Goal: Information Seeking & Learning: Learn about a topic

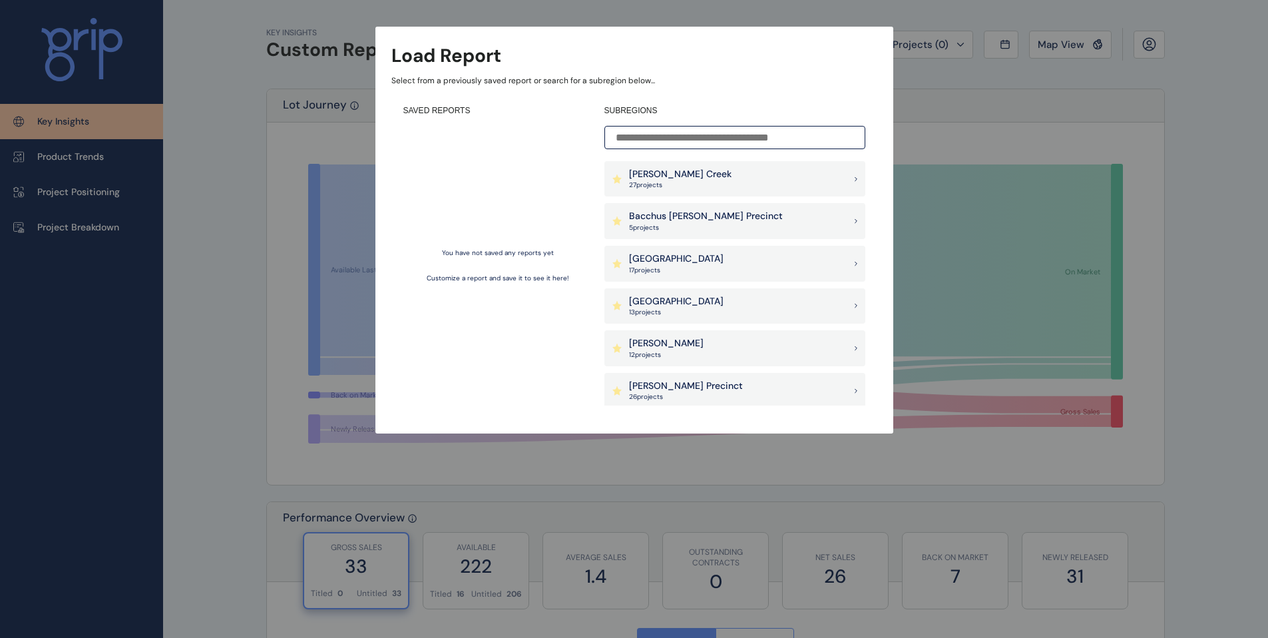
click at [809, 177] on div "[PERSON_NAME] Creek 27 project s" at bounding box center [734, 179] width 261 height 36
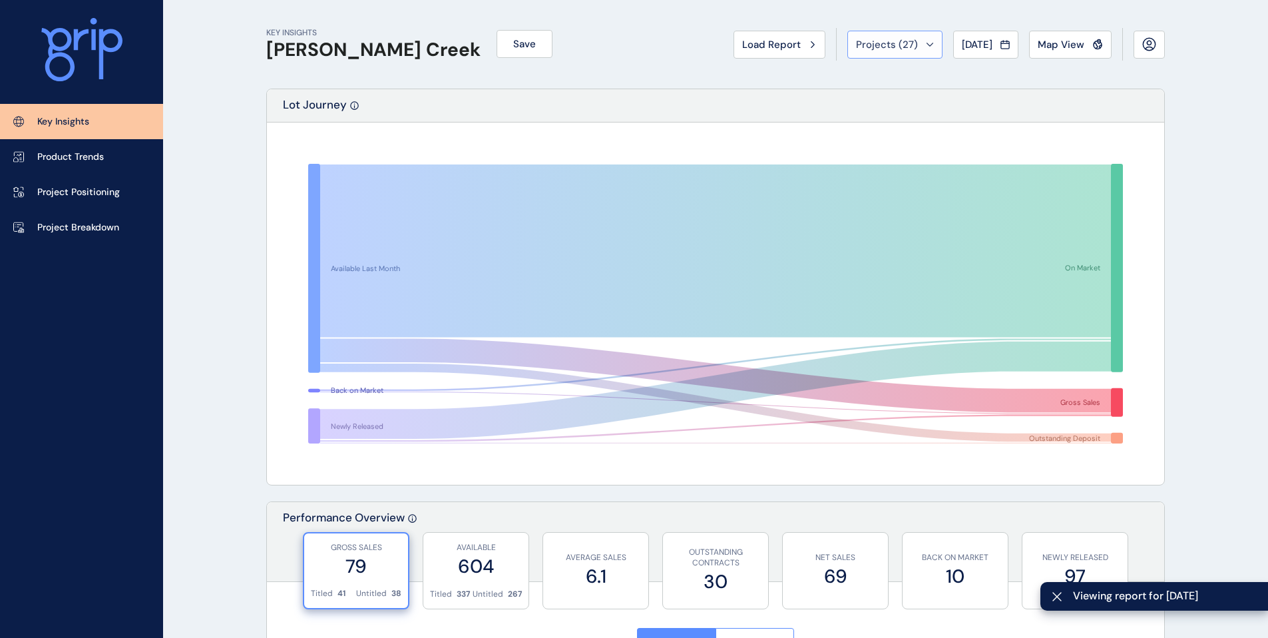
click at [915, 47] on div "Projects ( 27 )" at bounding box center [895, 44] width 78 height 13
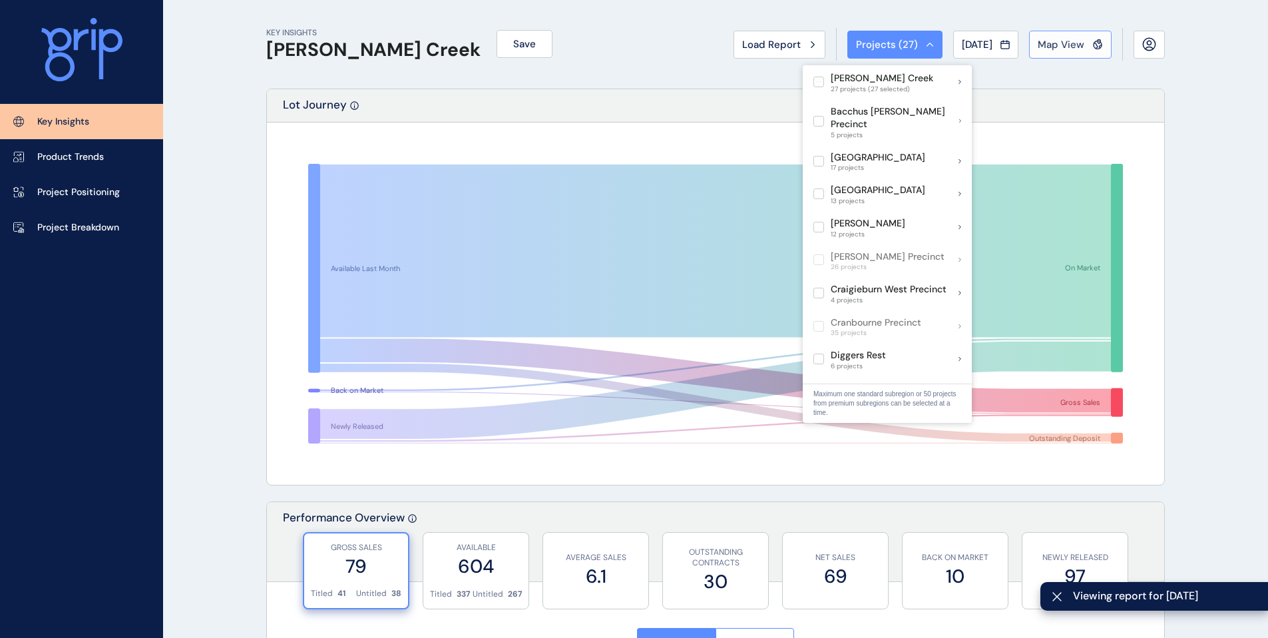
click at [1054, 43] on span "Map View" at bounding box center [1061, 44] width 47 height 13
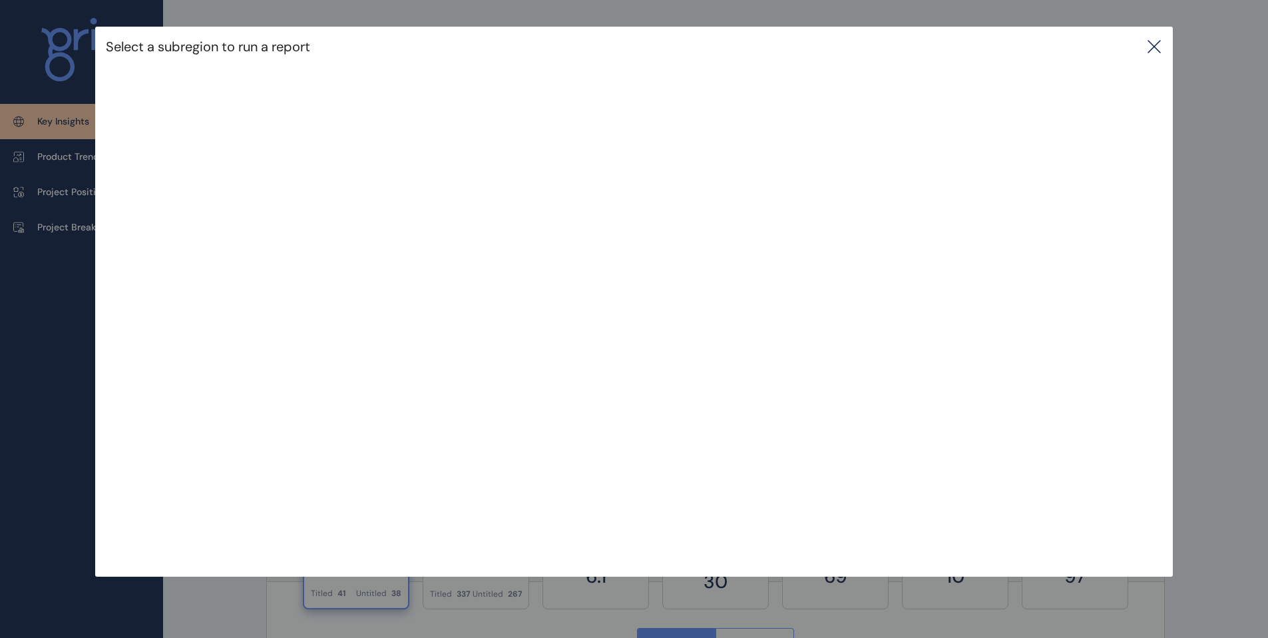
click at [1157, 44] on icon at bounding box center [1154, 47] width 16 height 16
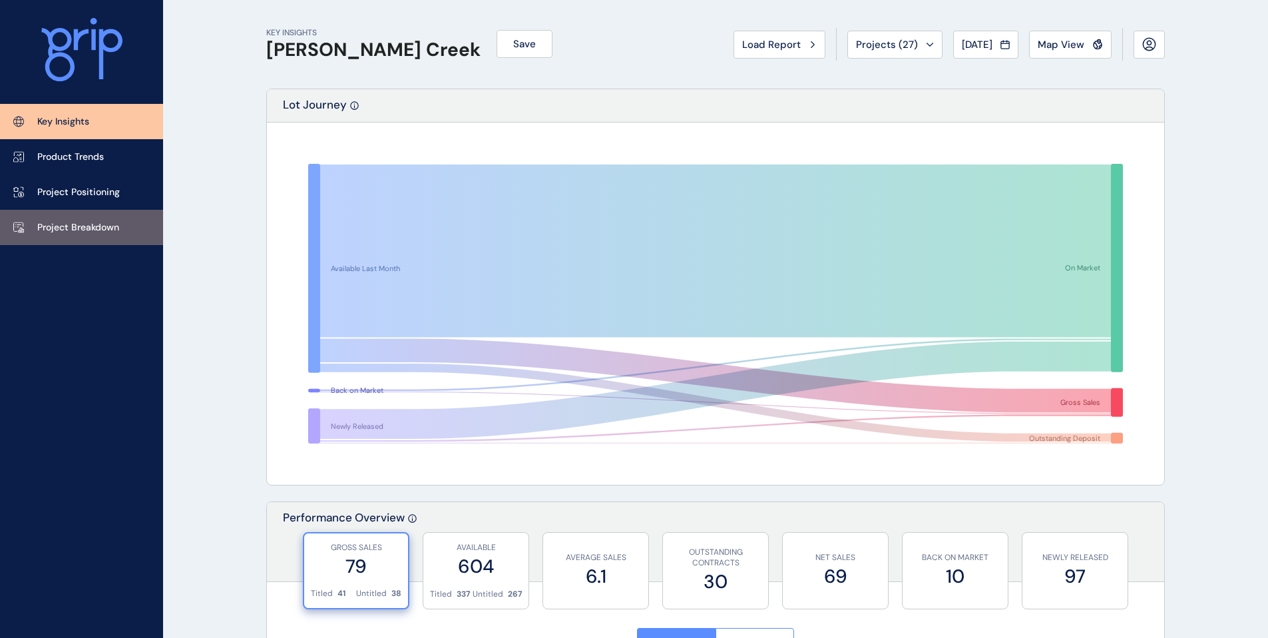
click at [95, 226] on p "Project Breakdown" at bounding box center [78, 227] width 82 height 13
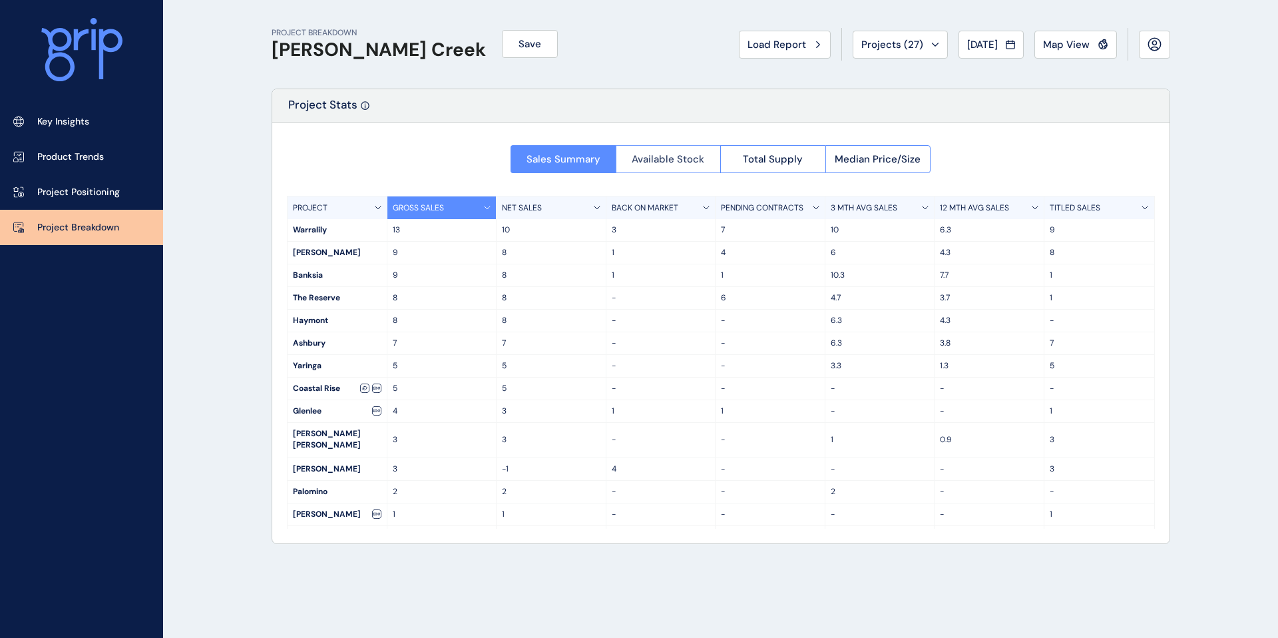
click at [682, 162] on span "Available Stock" at bounding box center [668, 158] width 73 height 13
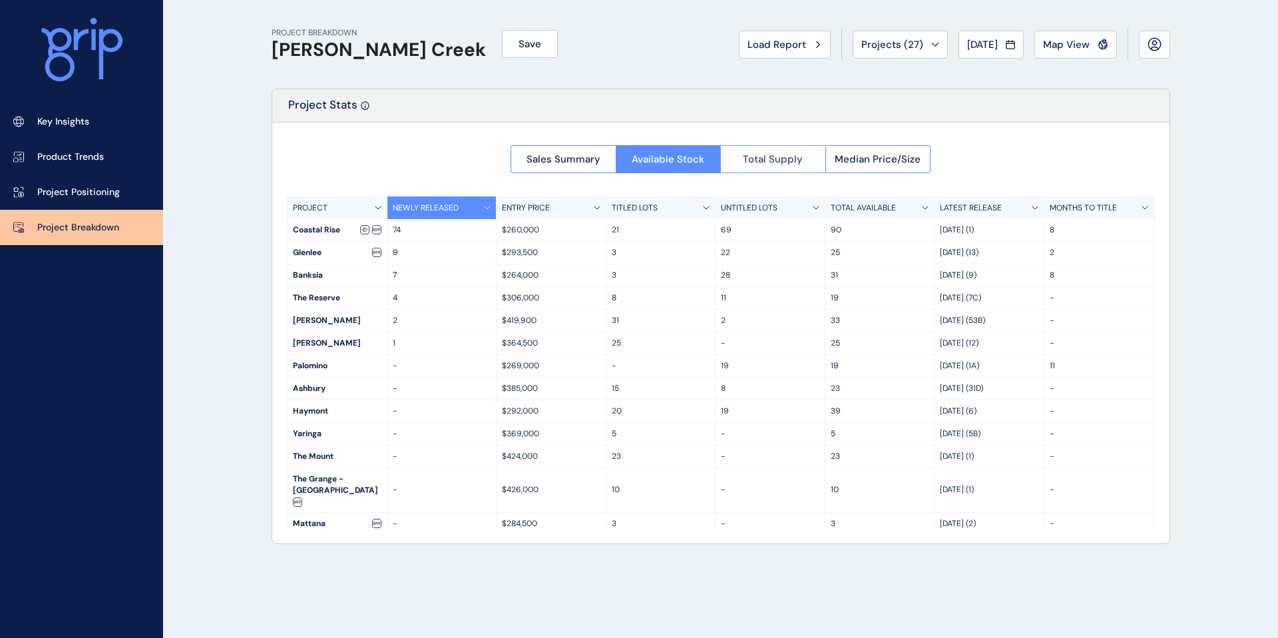
click at [788, 147] on button "Total Supply" at bounding box center [772, 159] width 105 height 28
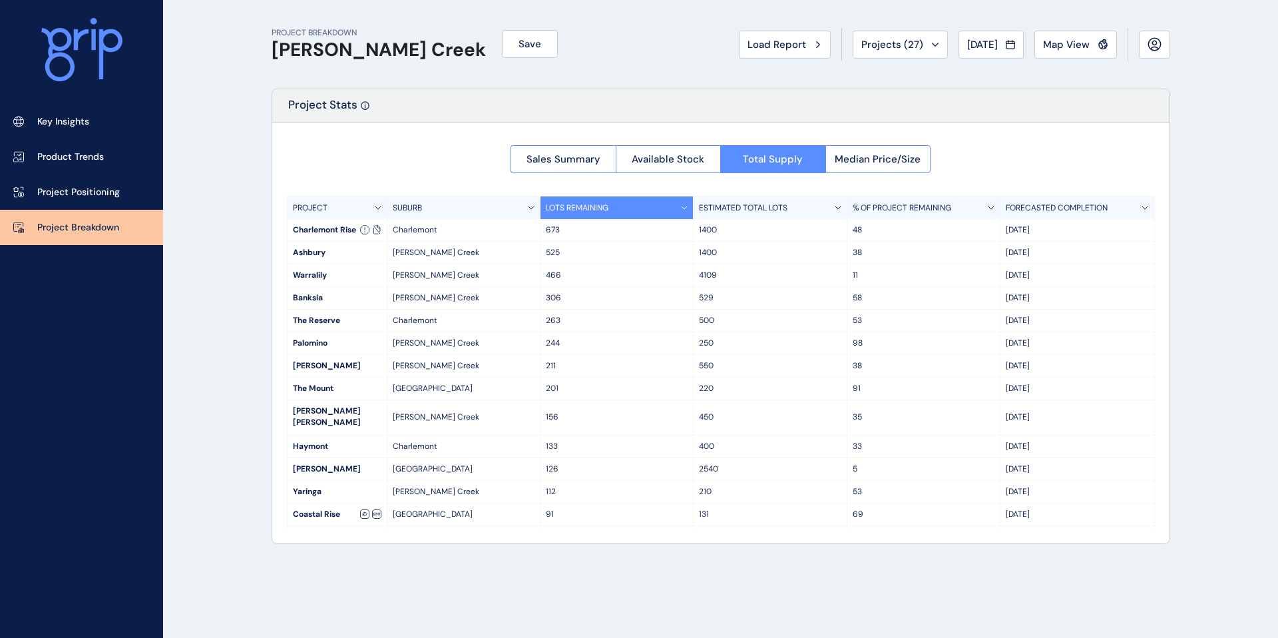
click at [584, 203] on p "LOTS REMAINING" at bounding box center [577, 207] width 63 height 11
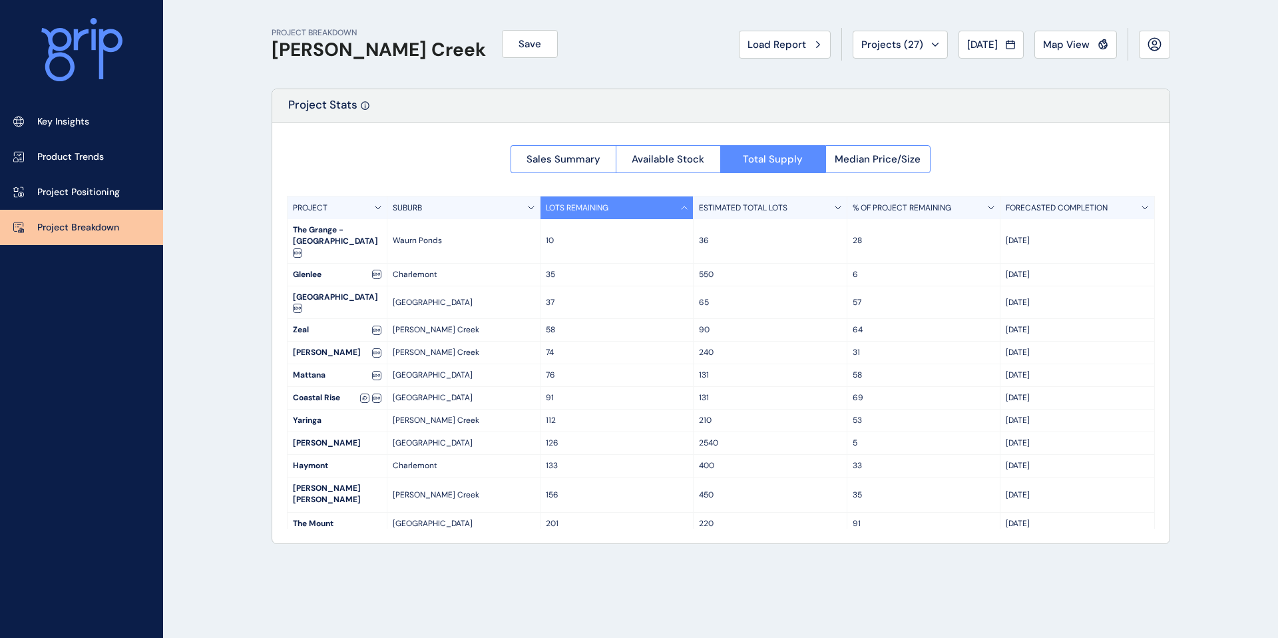
click at [585, 203] on p "LOTS REMAINING" at bounding box center [577, 207] width 63 height 11
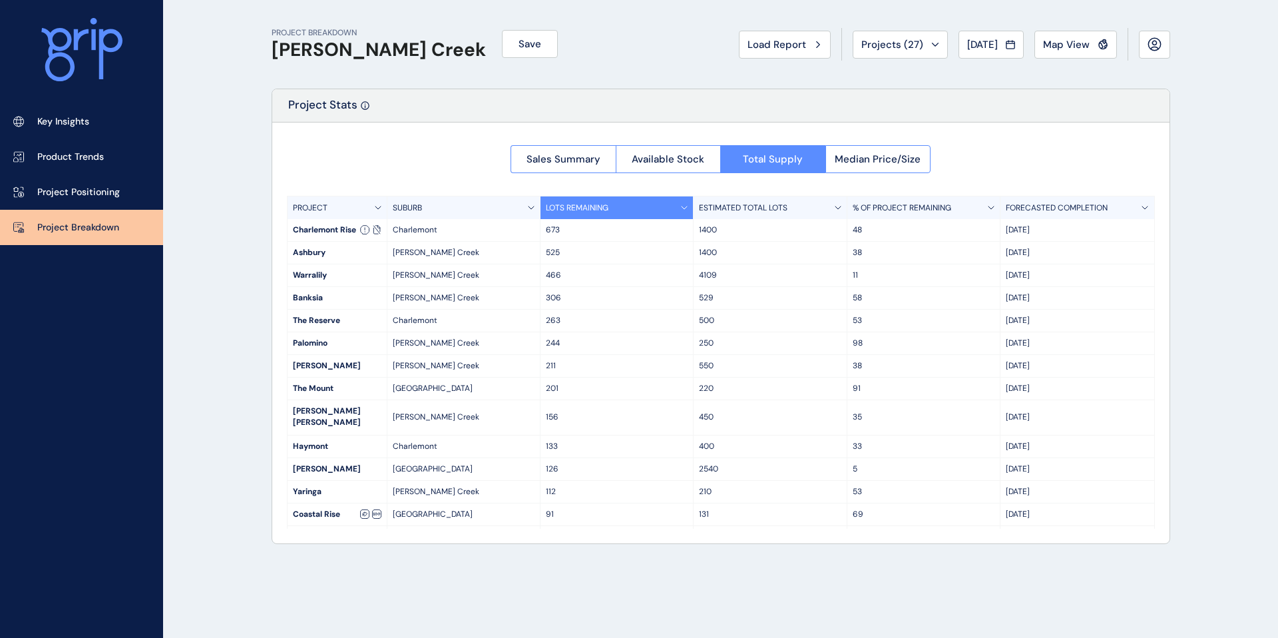
drag, startPoint x: 1038, startPoint y: 232, endPoint x: 992, endPoint y: 230, distance: 45.9
click at [992, 230] on div "Charlemont Rise Charlemont 673 1400 48 Sep '28" at bounding box center [721, 230] width 867 height 23
click at [1167, 245] on div "Sales Summary Available Stock Total Supply Median Price/Size PROJECT SUBURB LOT…" at bounding box center [720, 332] width 897 height 421
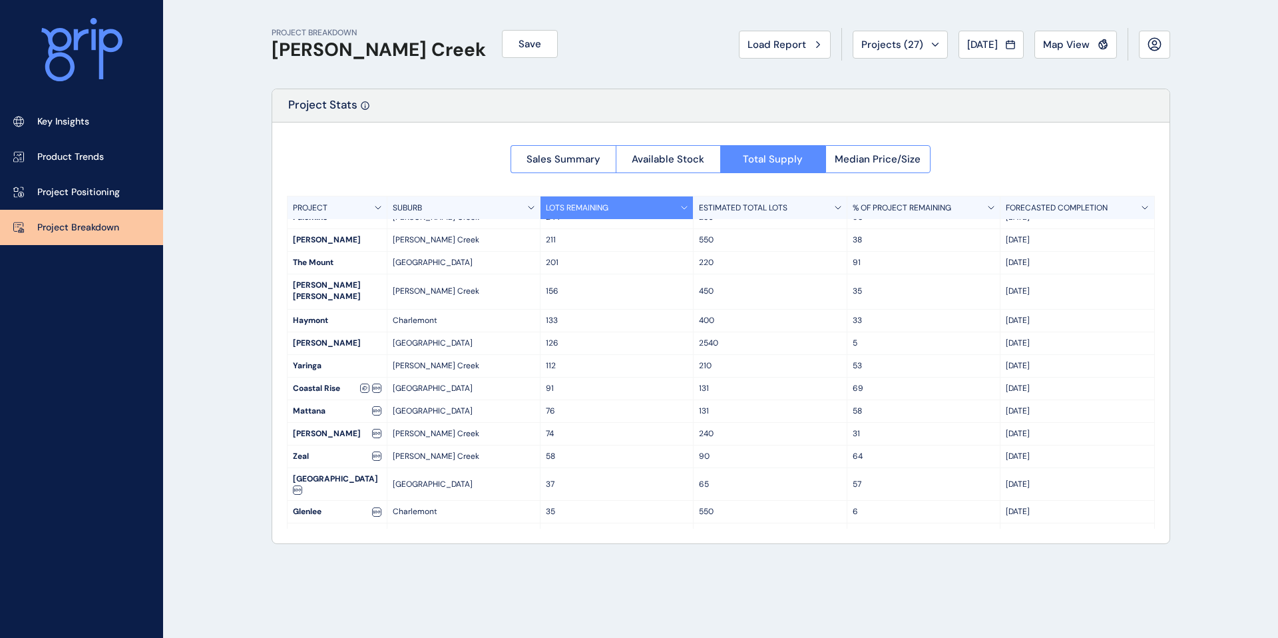
scroll to position [142, 0]
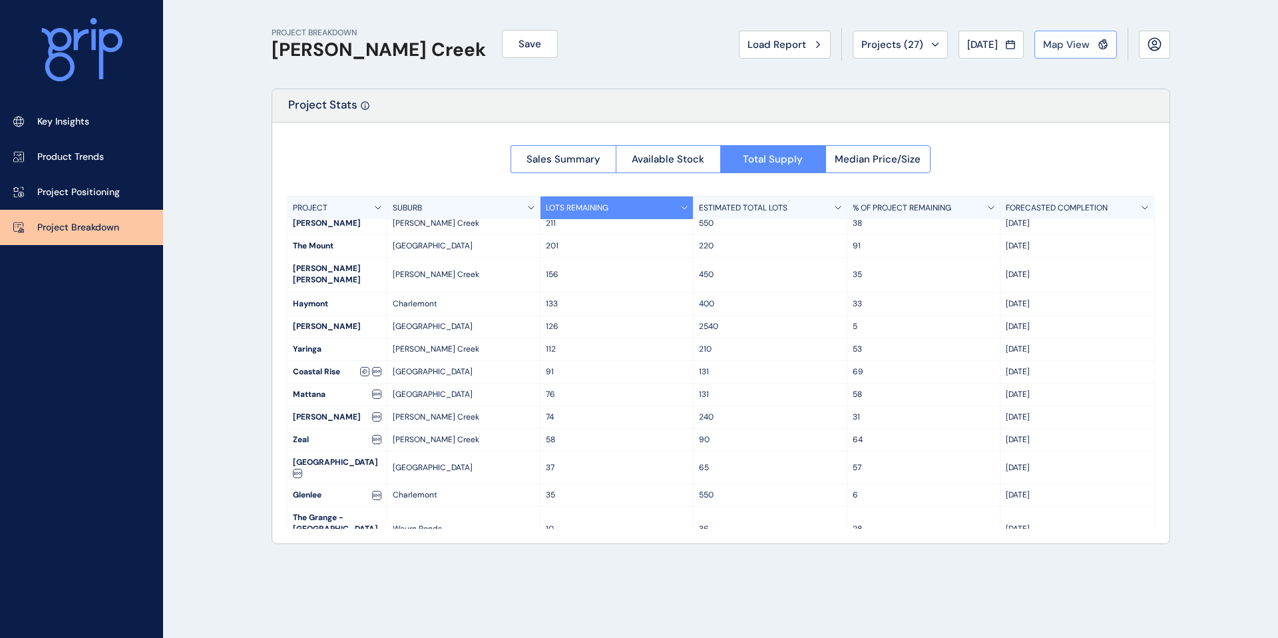
click at [1066, 50] on span "Map View" at bounding box center [1066, 44] width 47 height 13
